Goal: Task Accomplishment & Management: Complete application form

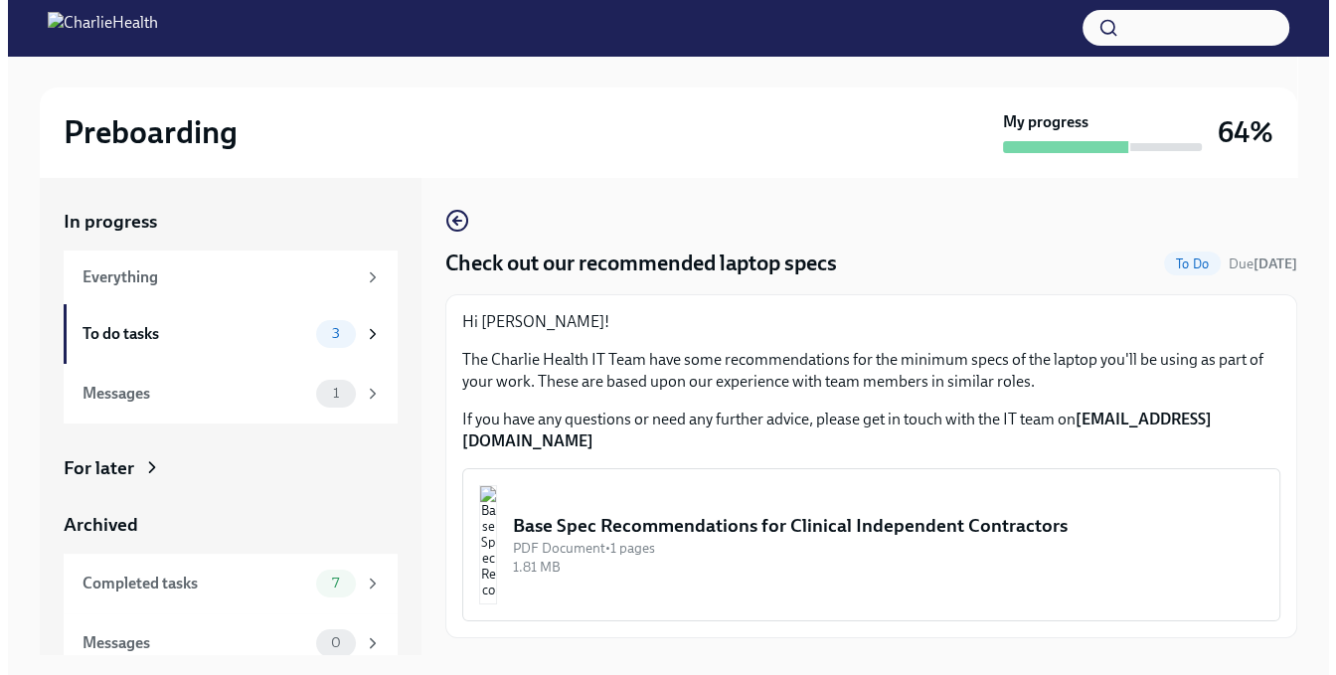
scroll to position [44, 0]
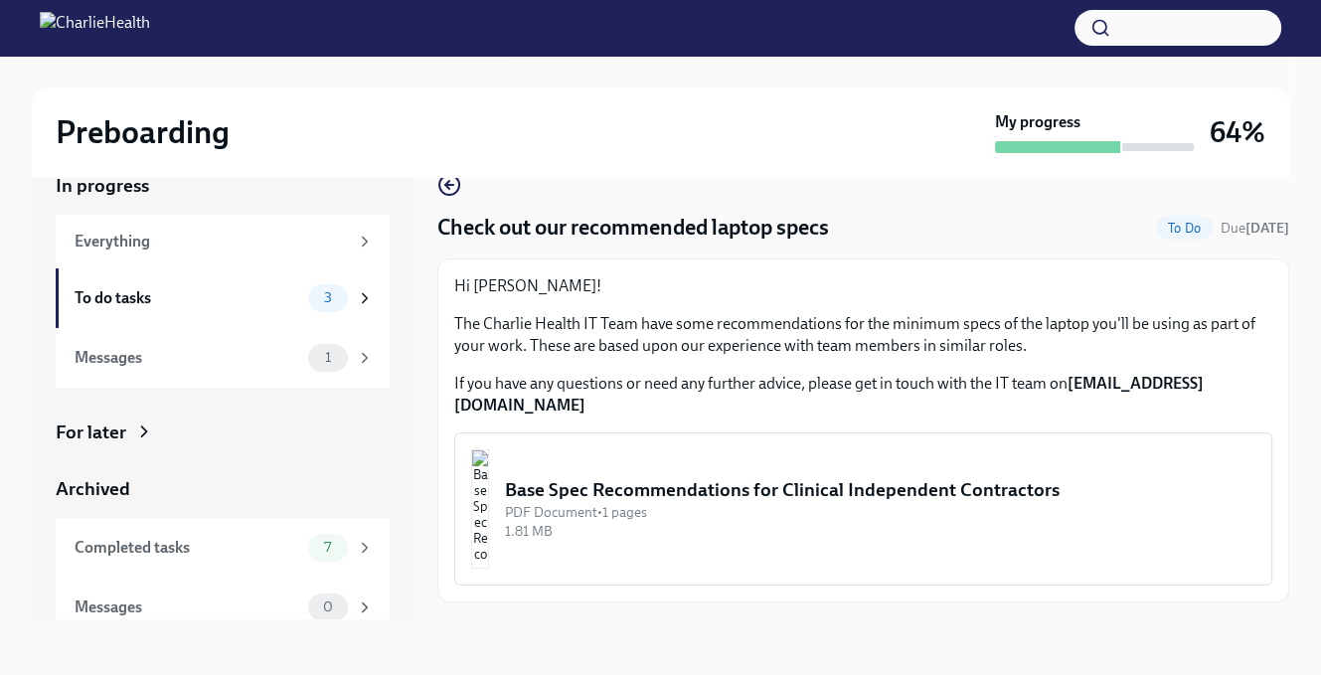
click at [593, 503] on div "Base Spec Recommendations for Clinical Independent Contractors" at bounding box center [880, 490] width 750 height 26
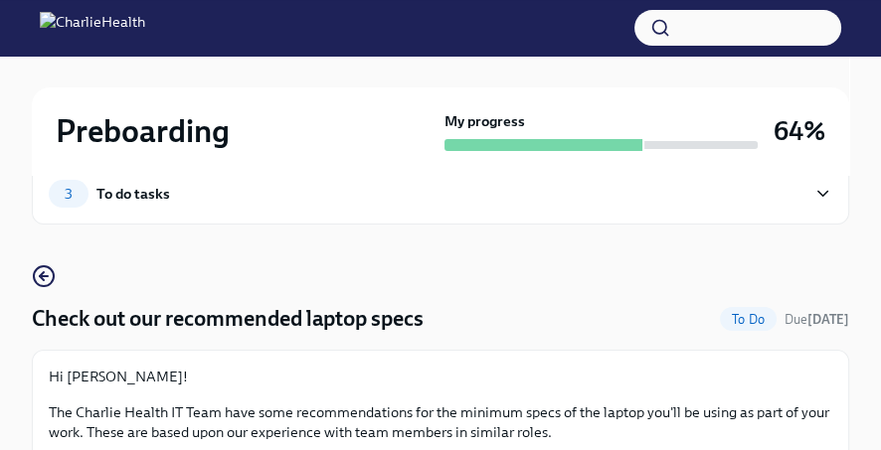
drag, startPoint x: 1288, startPoint y: 13, endPoint x: 581, endPoint y: 225, distance: 737.7
click at [581, 225] on div "3 To do tasks" at bounding box center [440, 194] width 817 height 62
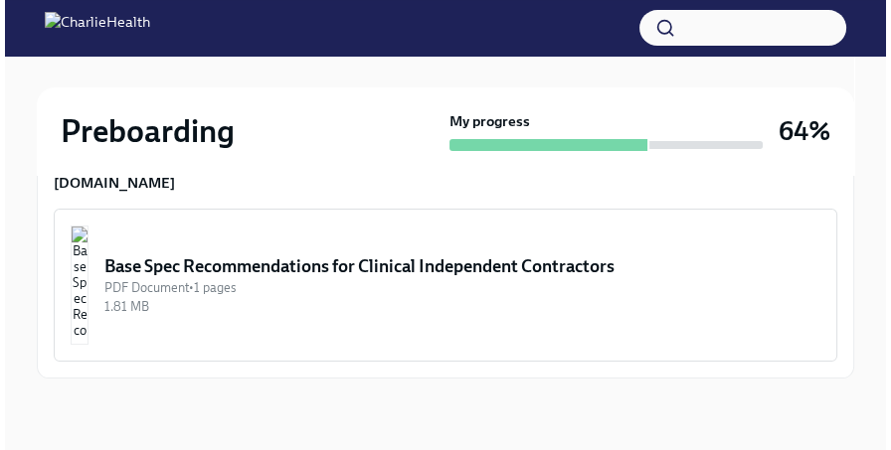
scroll to position [415, 0]
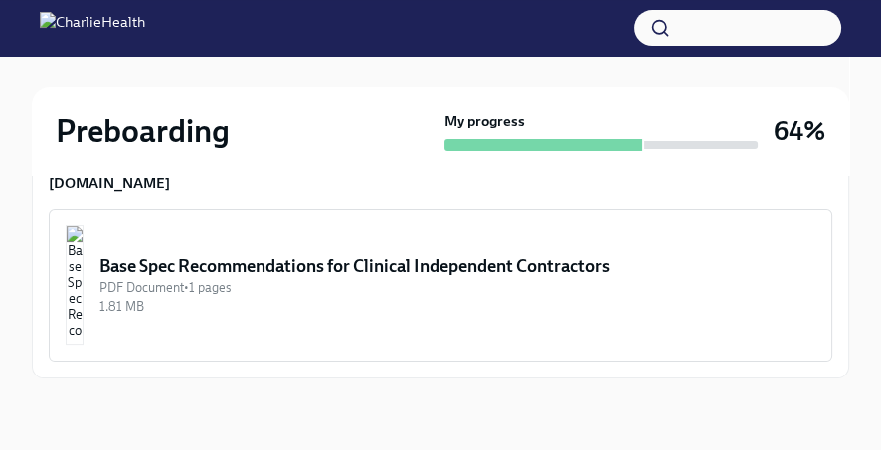
click at [83, 299] on img "button" at bounding box center [75, 285] width 18 height 119
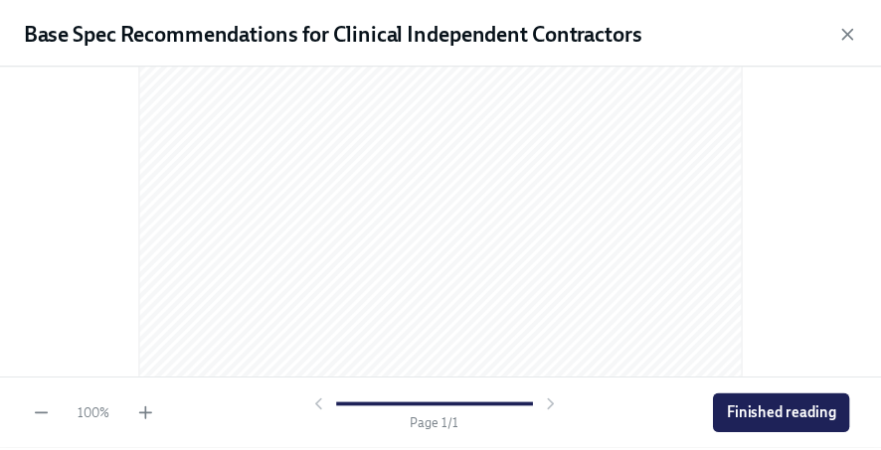
scroll to position [510, 0]
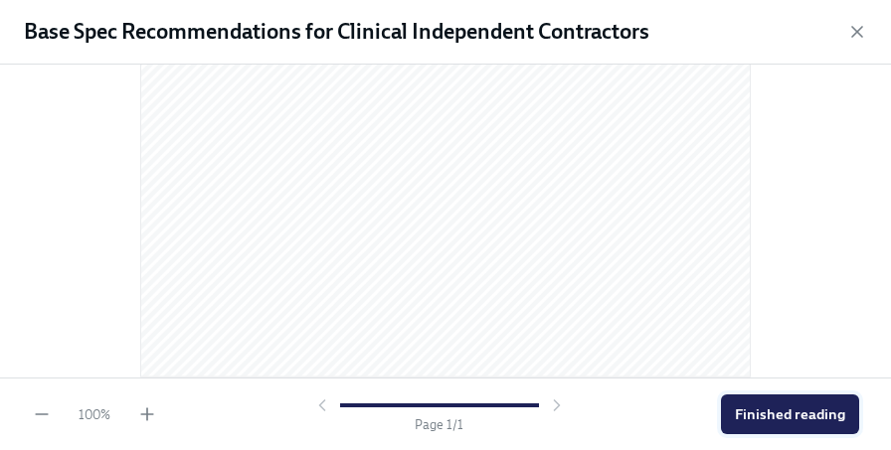
click at [793, 413] on span "Finished reading" at bounding box center [789, 415] width 110 height 20
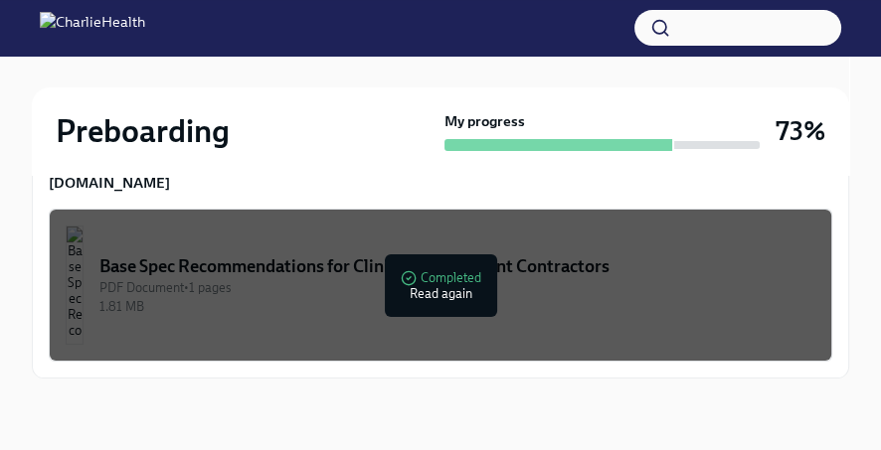
scroll to position [415, 0]
